Goal: Check status: Check status

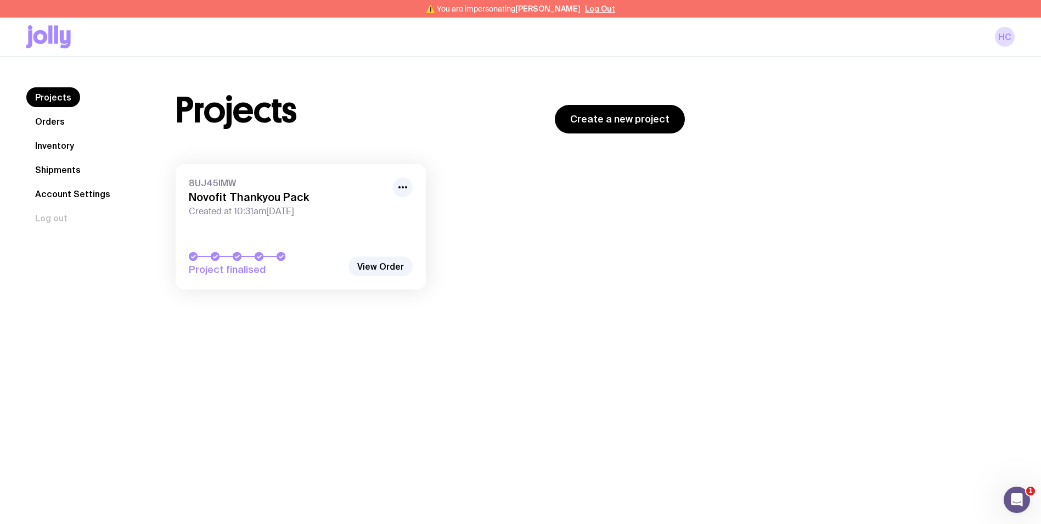
click at [67, 170] on link "Shipments" at bounding box center [57, 170] width 63 height 20
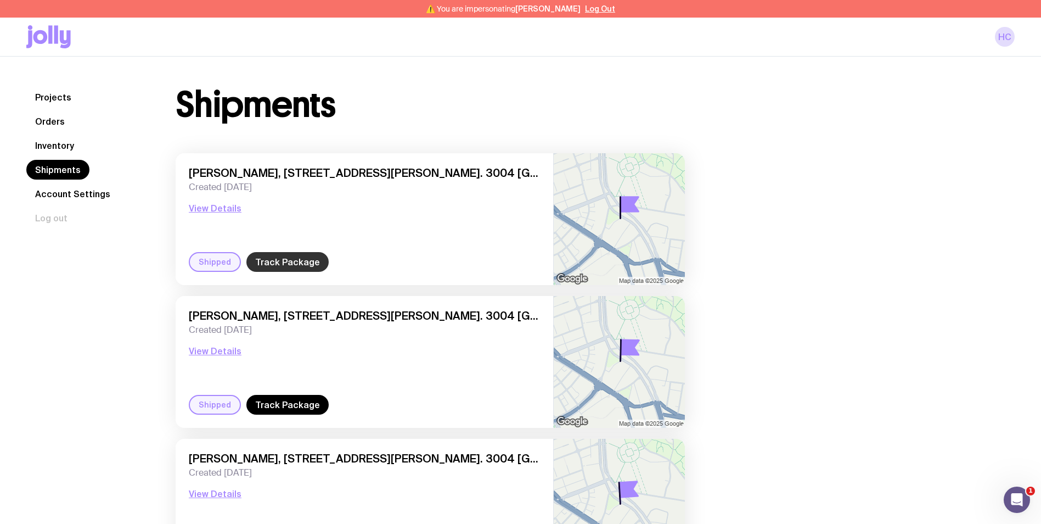
click at [274, 266] on link "Track Package" at bounding box center [287, 262] width 82 height 20
